Goal: Find specific page/section: Find specific page/section

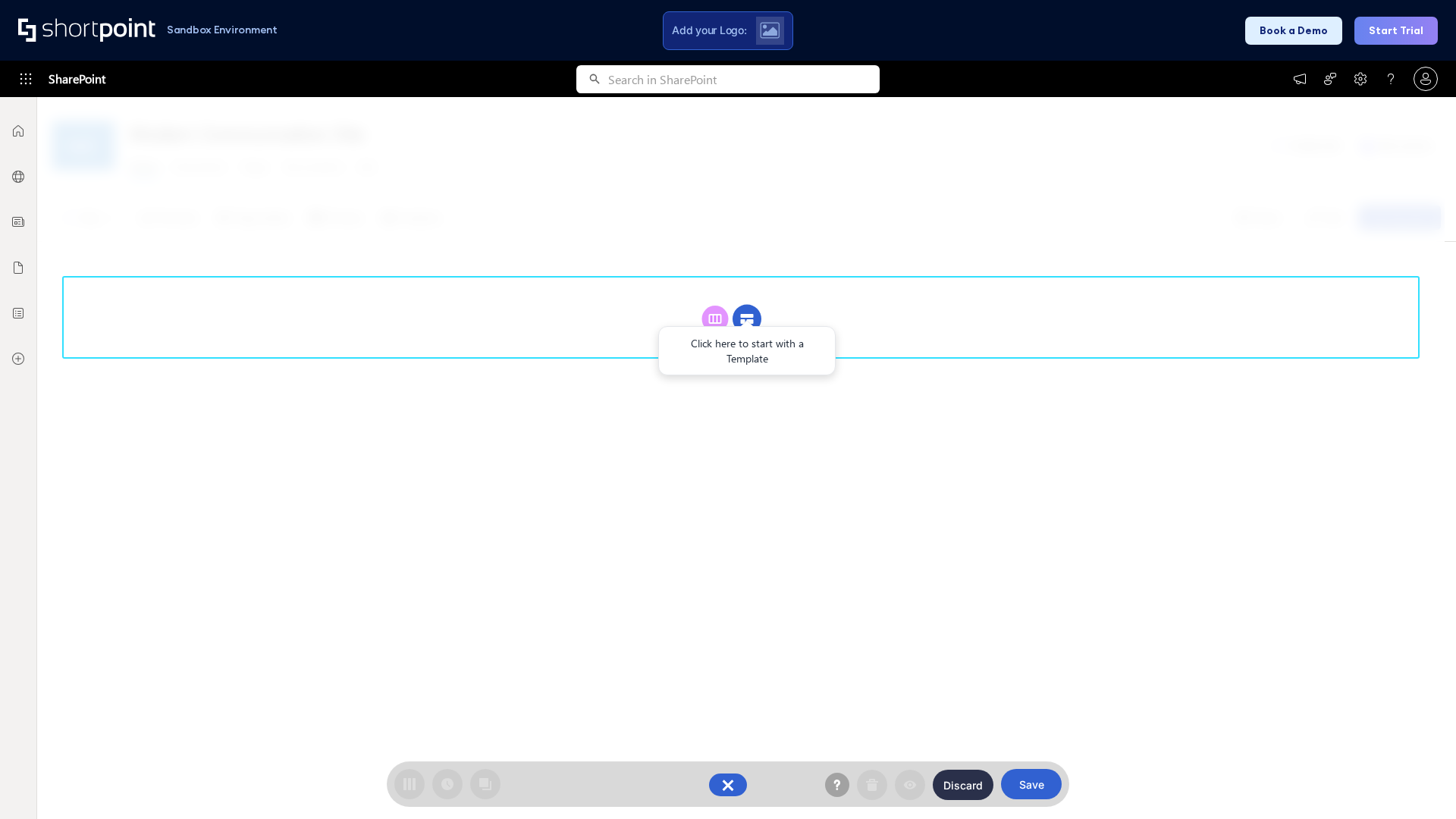
click at [747, 318] on circle at bounding box center [747, 319] width 28 height 28
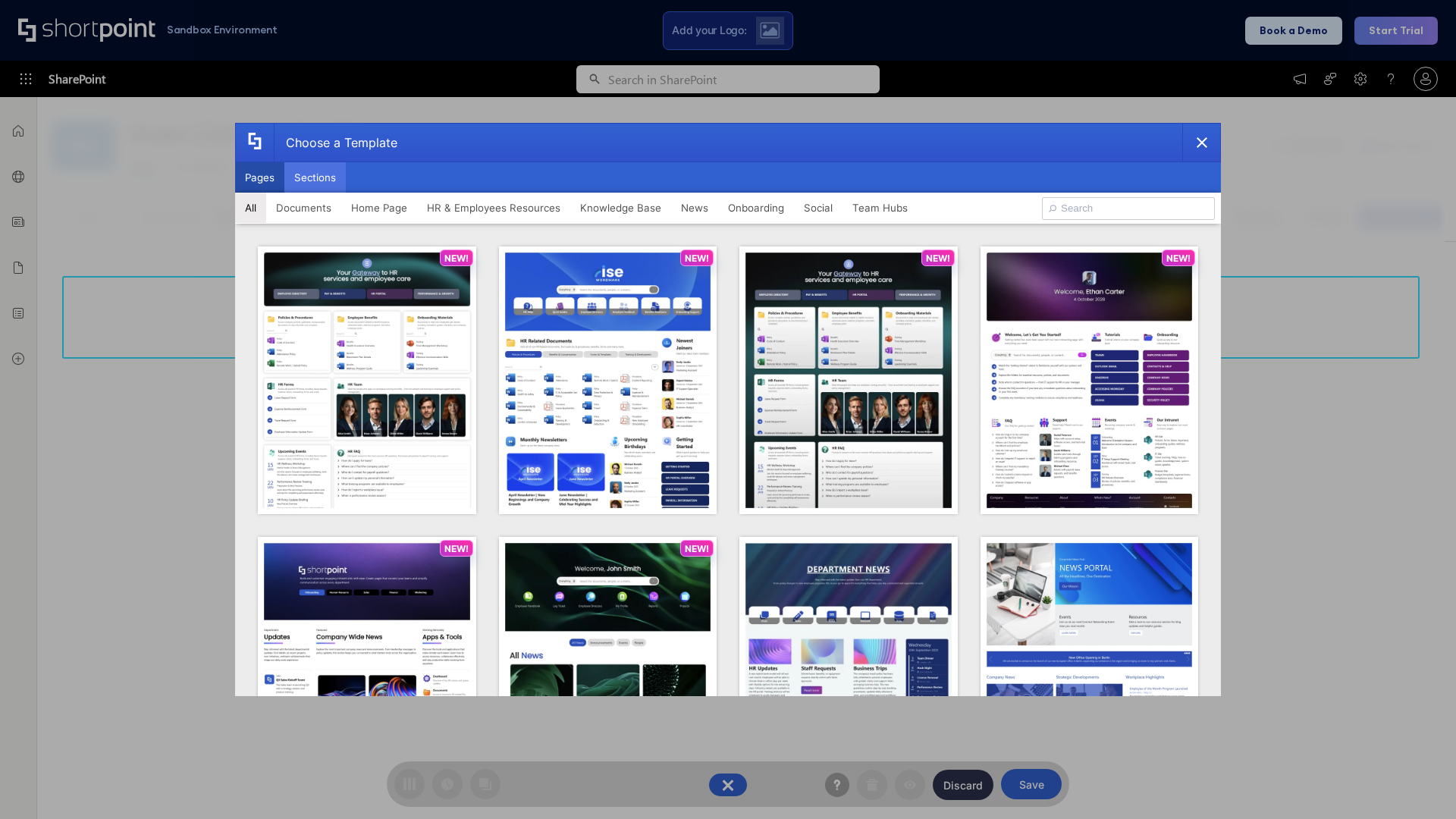
click at [314, 178] on button "Sections" at bounding box center [315, 177] width 62 height 30
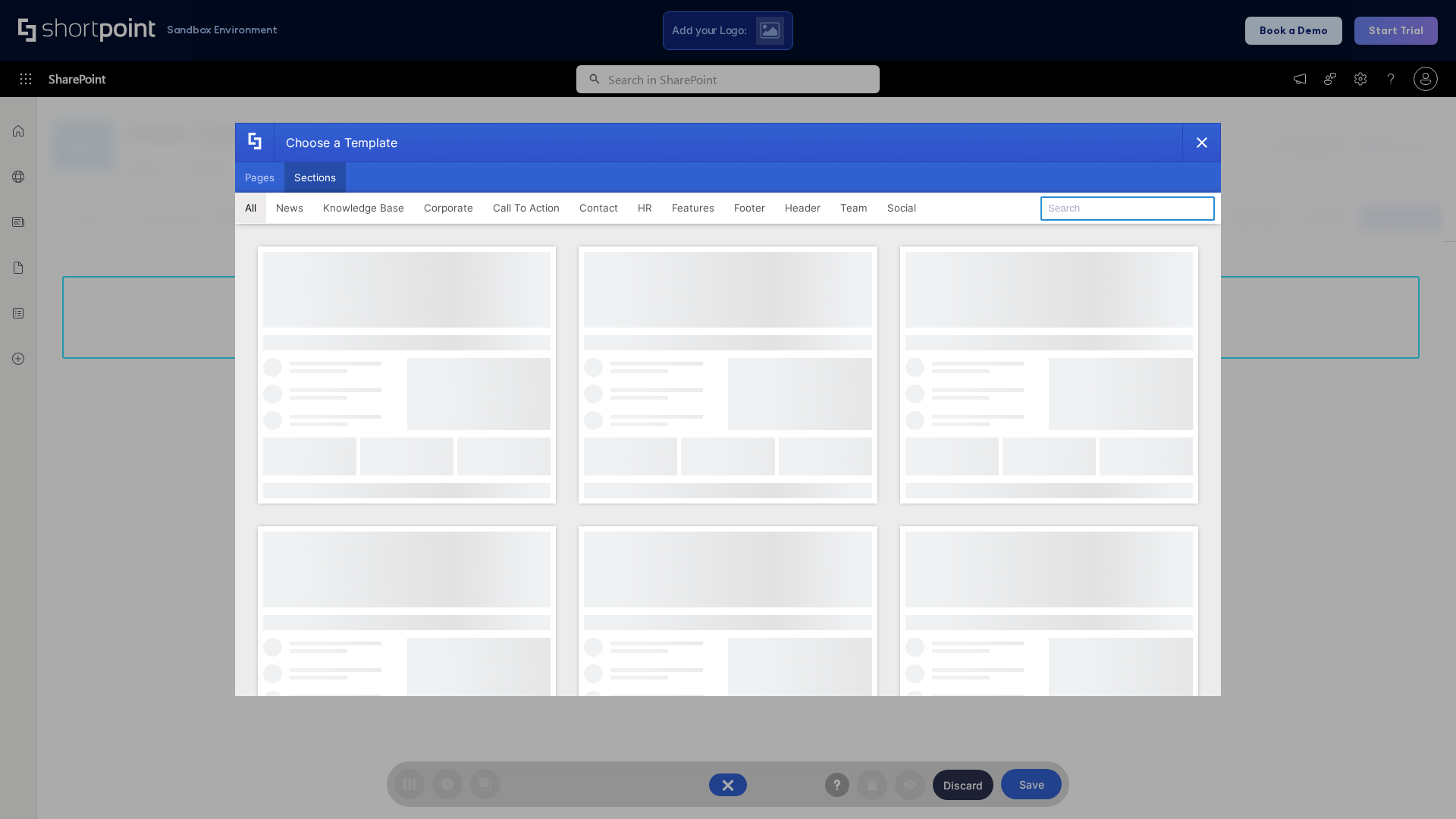
type input "News Kit 2"
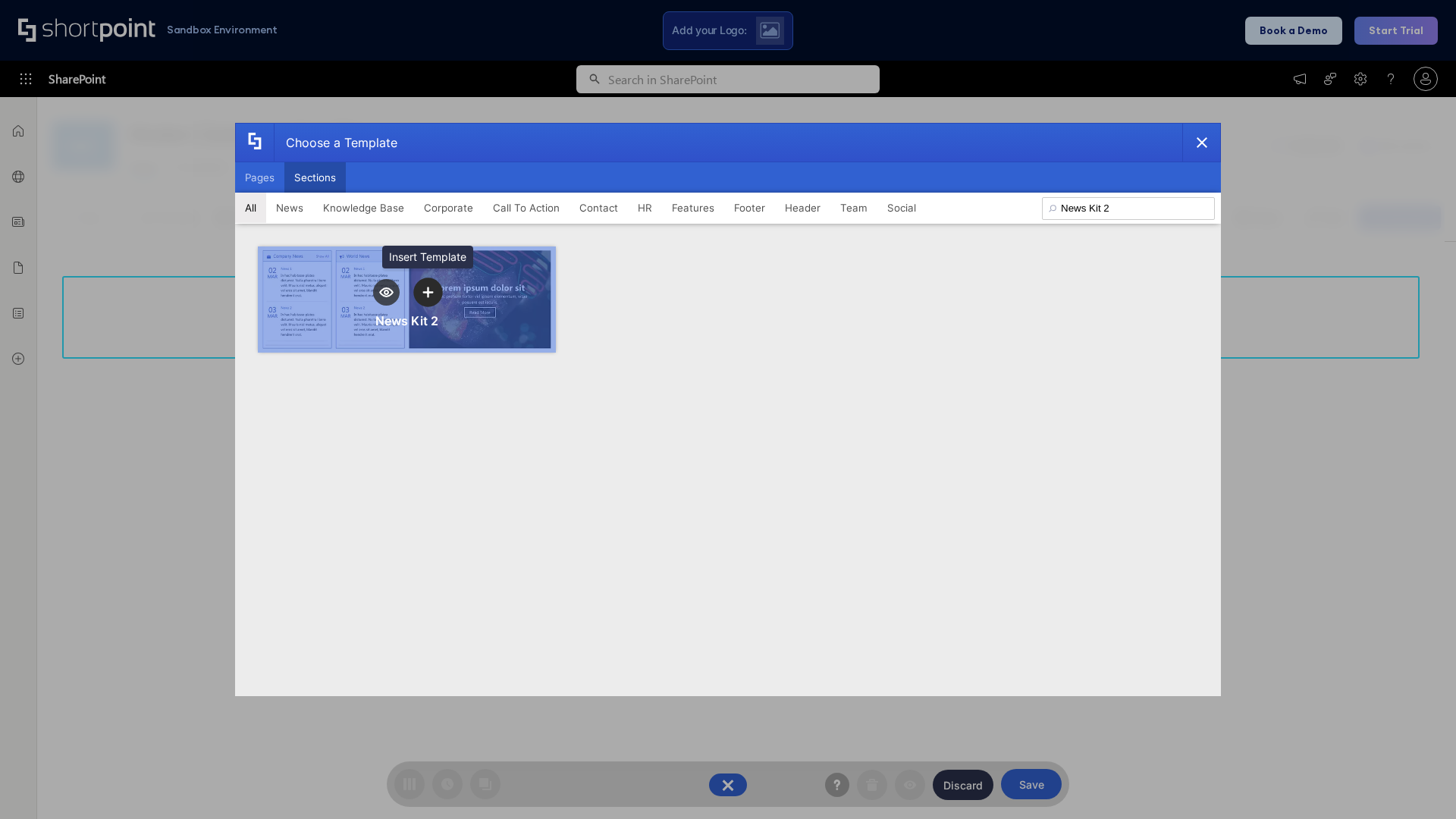
click at [427, 292] on icon "template selector" at bounding box center [427, 291] width 10 height 10
